Goal: Use online tool/utility: Utilize a website feature to perform a specific function

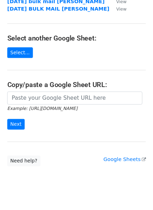
scroll to position [70, 0]
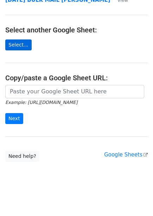
click at [14, 43] on link "Select..." at bounding box center [18, 44] width 26 height 11
click at [20, 49] on link "Select..." at bounding box center [18, 44] width 26 height 11
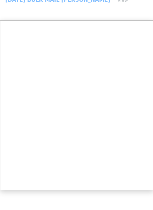
scroll to position [0, 0]
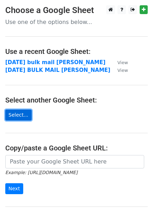
click at [20, 119] on link "Select..." at bounding box center [18, 115] width 26 height 11
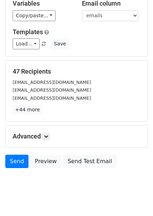
scroll to position [84, 0]
